Goal: Information Seeking & Learning: Understand process/instructions

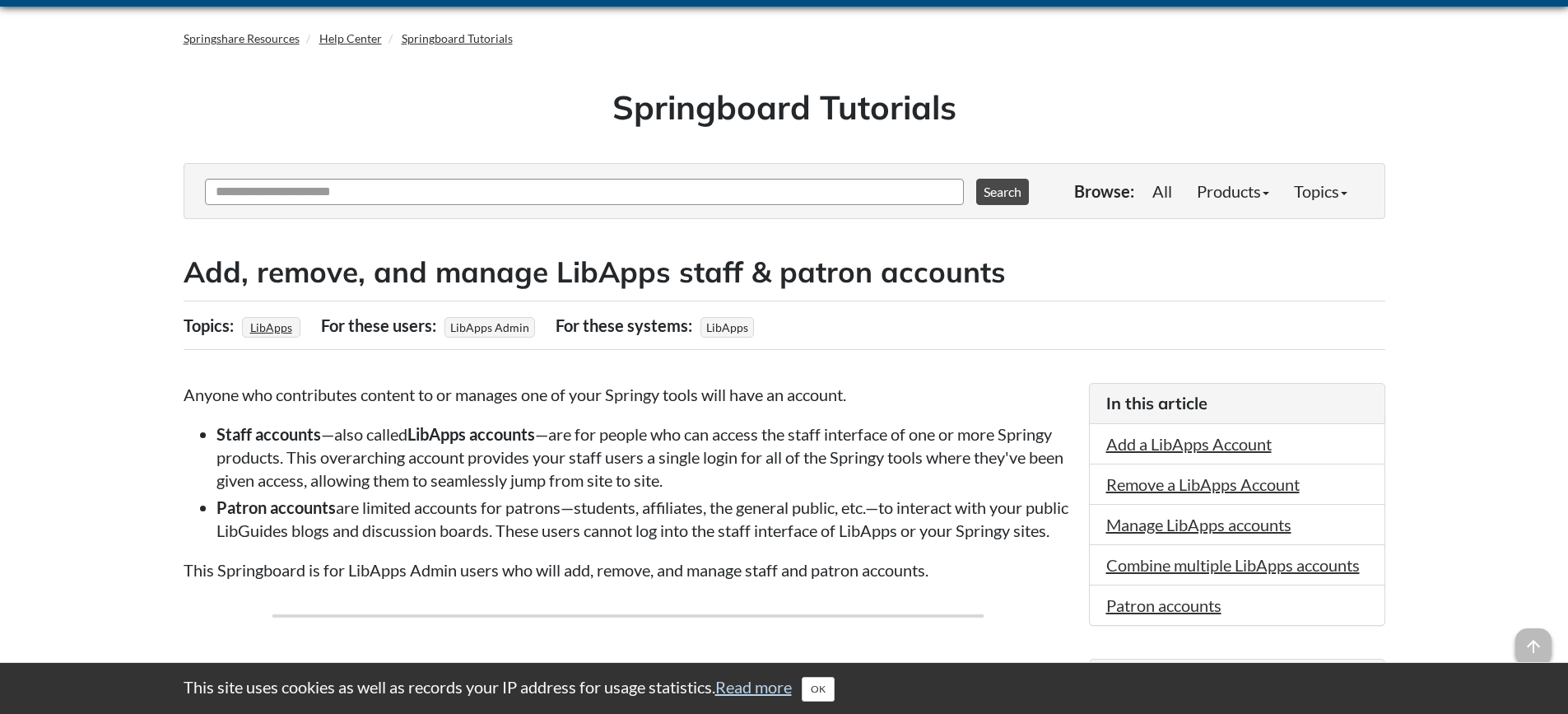
scroll to position [82, 0]
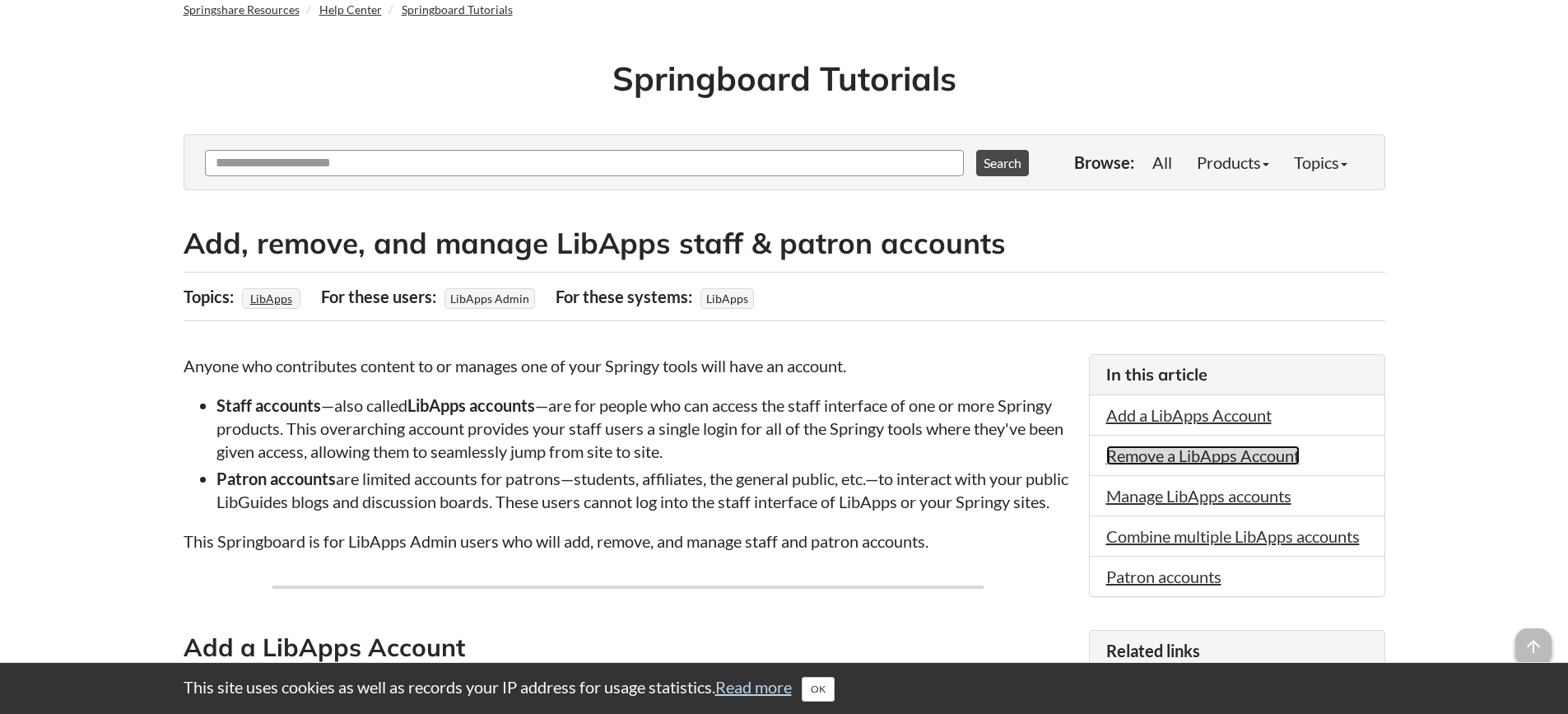
click at [1197, 455] on link "Remove a LibApps Account" at bounding box center [1202, 455] width 194 height 20
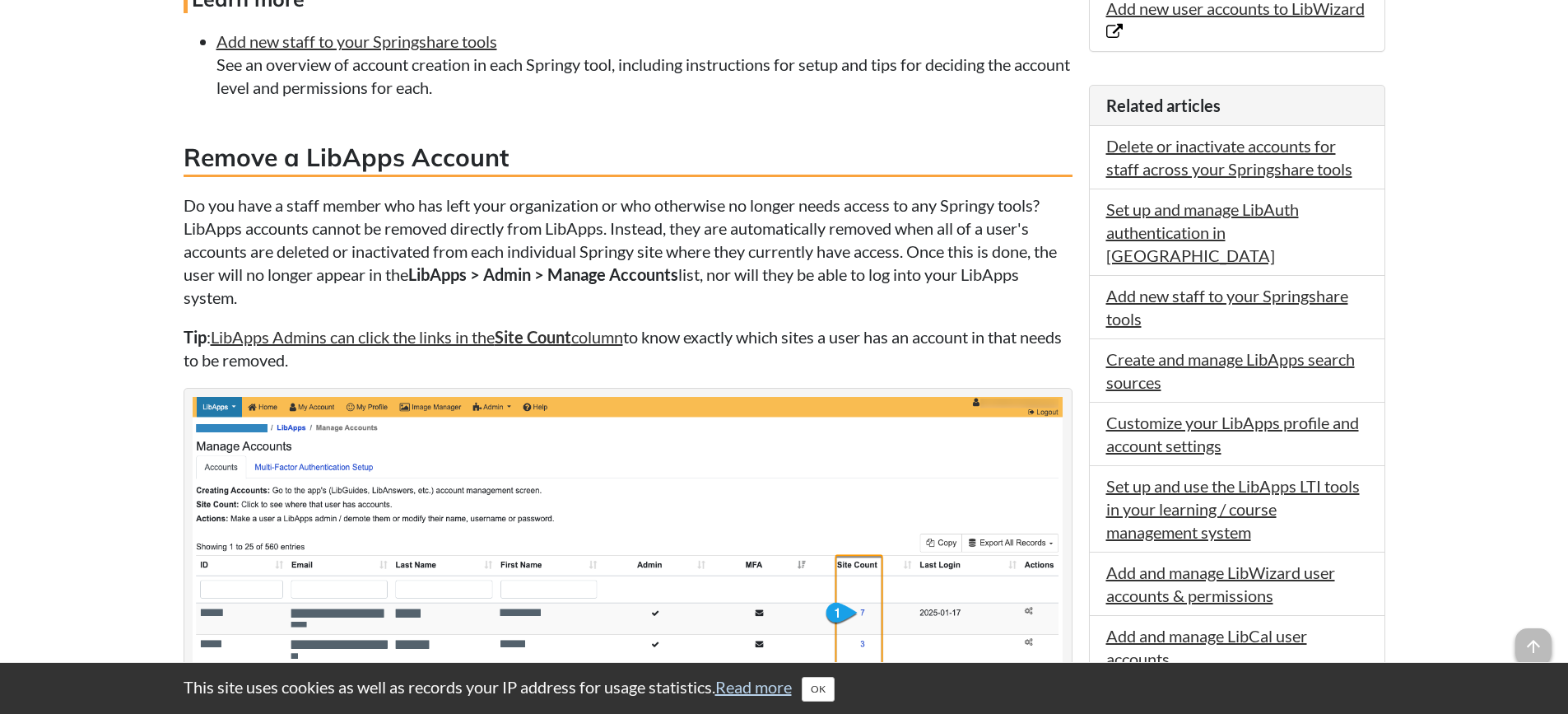
scroll to position [1152, 0]
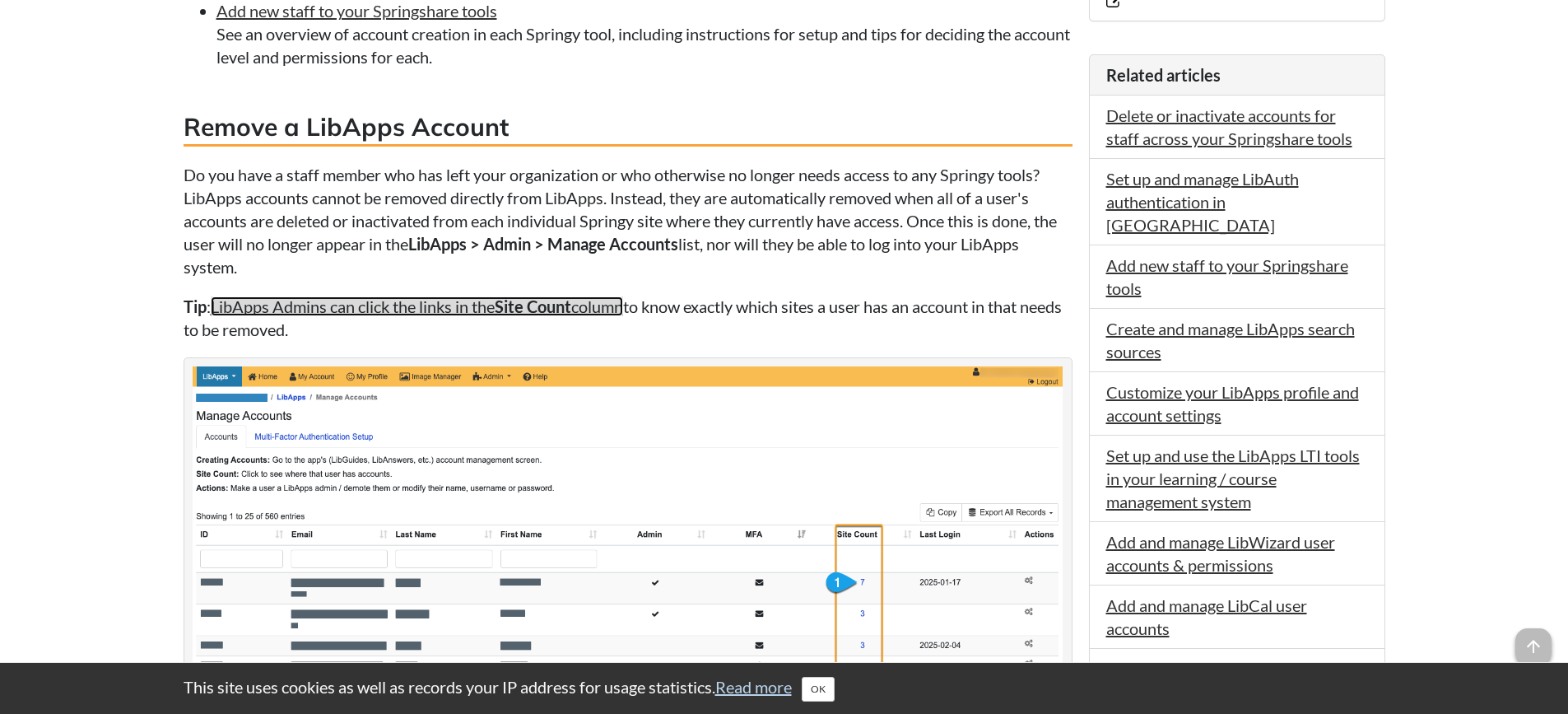
click at [350, 316] on link "LibApps Admins can click the links in the Site Count column" at bounding box center [416, 306] width 413 height 20
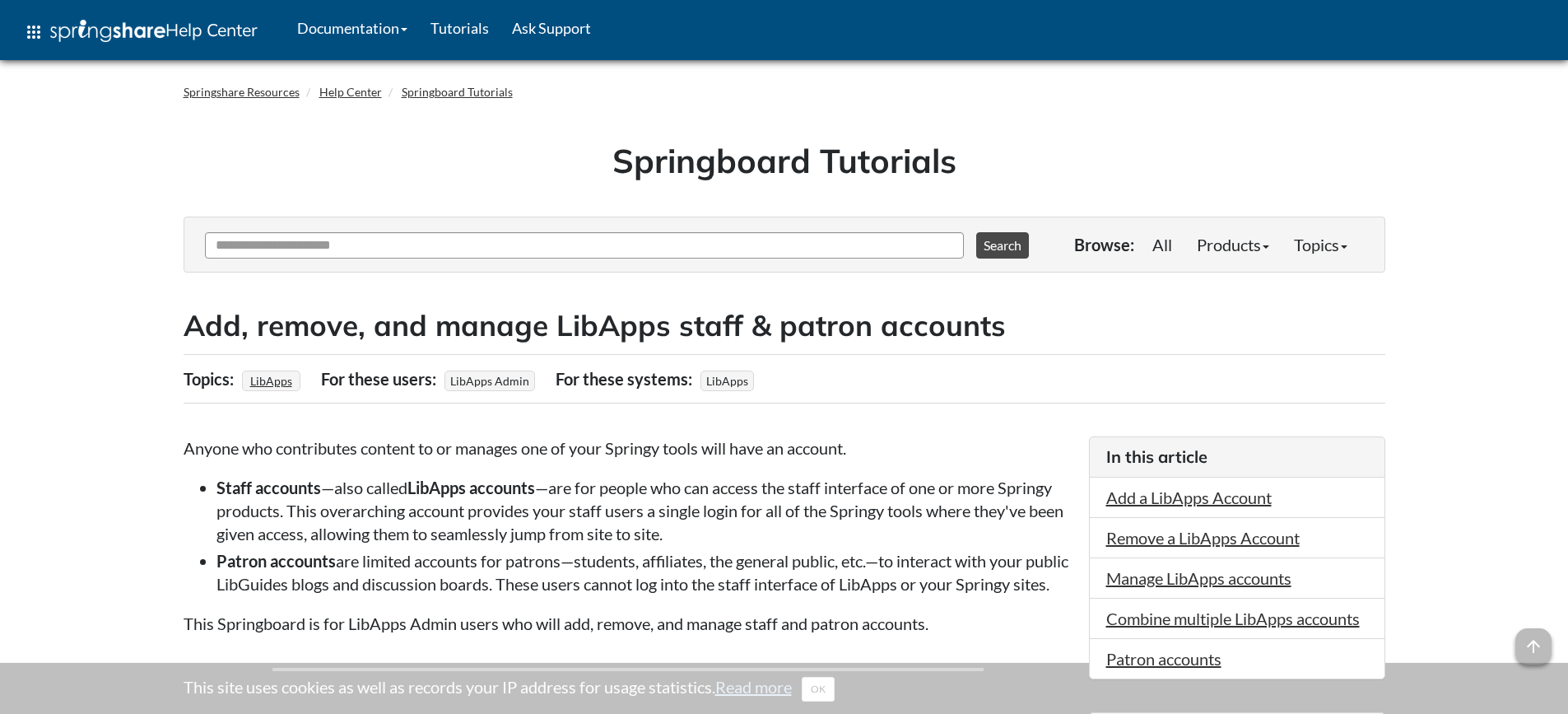
scroll to position [1151, 0]
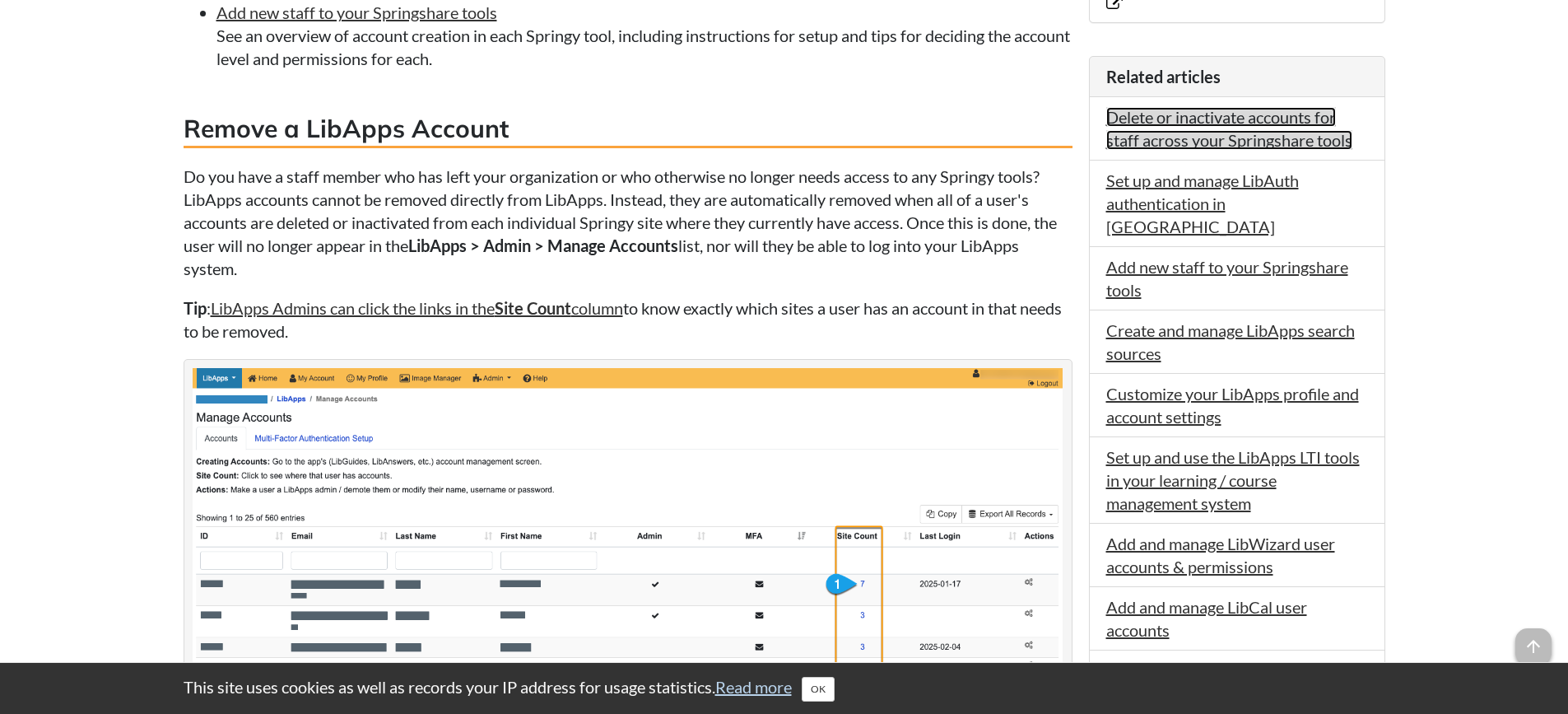
click at [1173, 114] on link "Delete or inactivate accounts for staff across your Springshare tools" at bounding box center [1229, 128] width 246 height 43
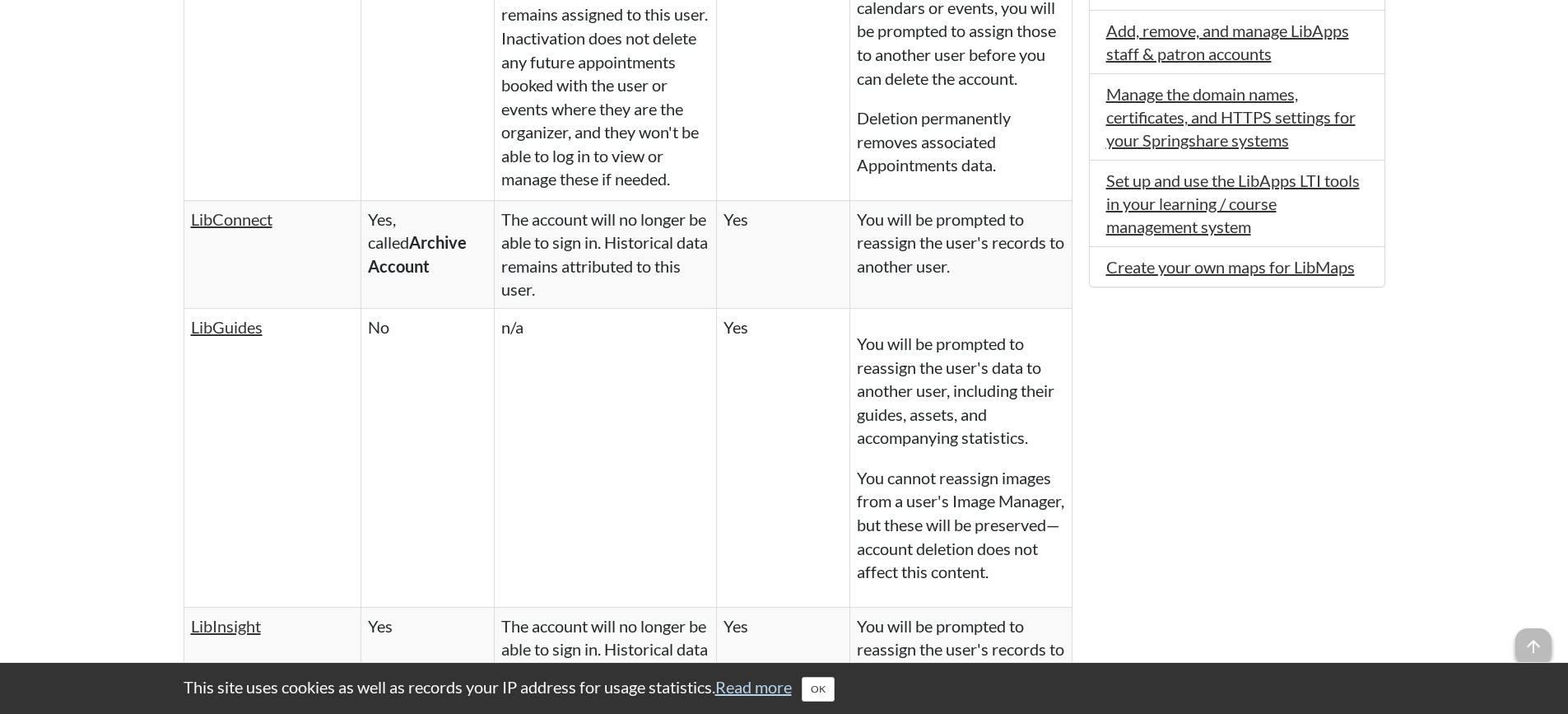
scroll to position [1564, 0]
